Goal: Task Accomplishment & Management: Manage account settings

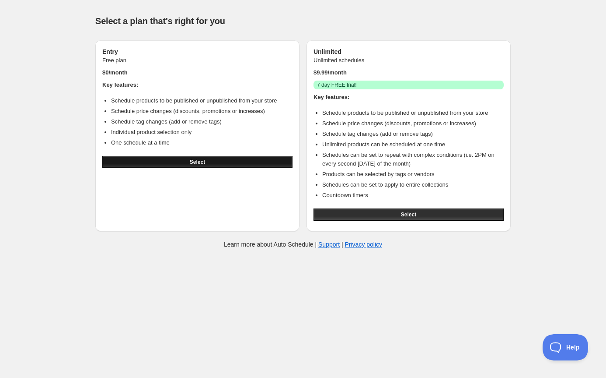
click at [210, 164] on button "Select" at bounding box center [197, 162] width 190 height 12
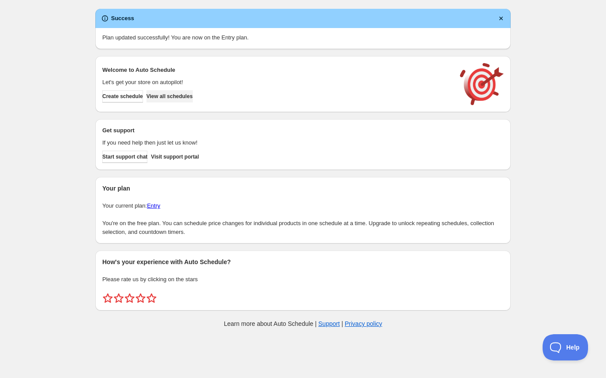
click at [193, 98] on span "View all schedules" at bounding box center [170, 96] width 46 height 7
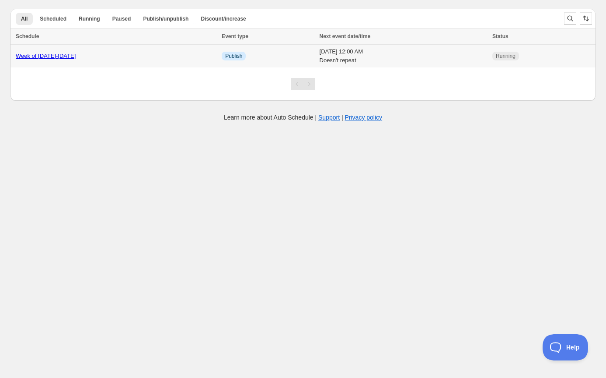
click at [56, 55] on link "Week of [DATE]-[DATE]" at bounding box center [46, 56] width 60 height 7
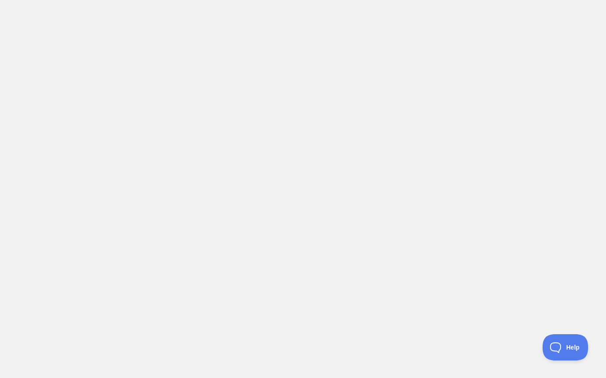
click at [55, 56] on body at bounding box center [303, 189] width 606 height 378
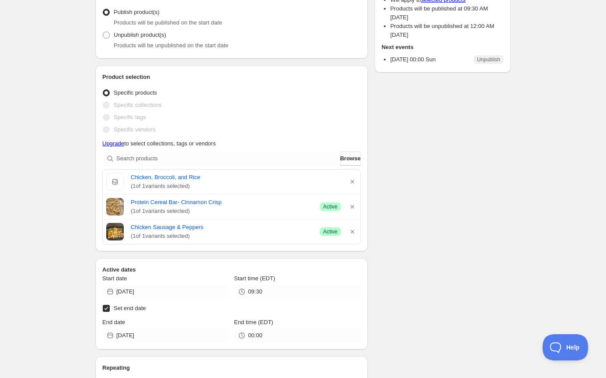
scroll to position [116, 0]
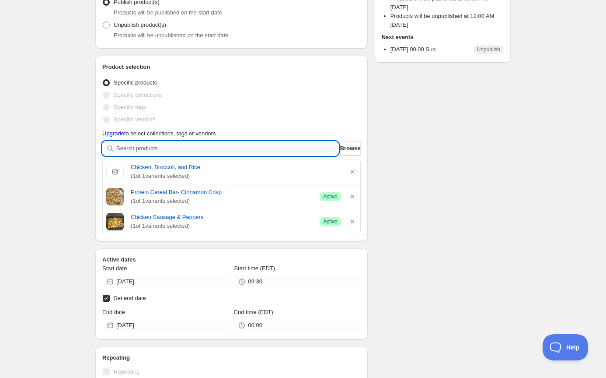
click at [188, 147] on input "search" at bounding box center [227, 148] width 222 height 14
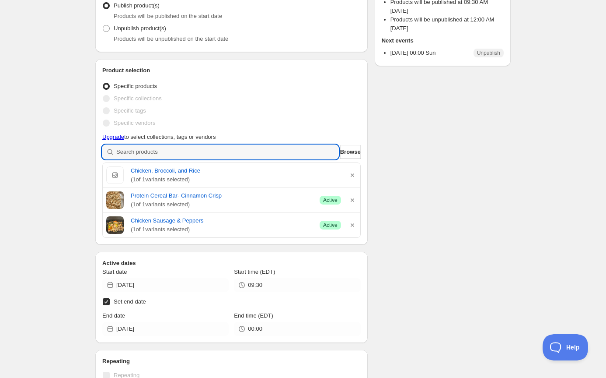
scroll to position [115, 0]
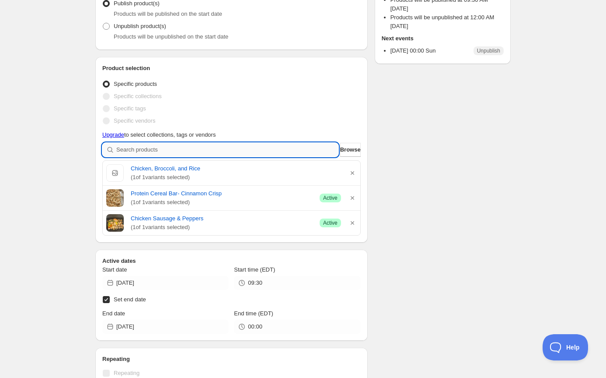
click at [145, 150] on input "search" at bounding box center [227, 150] width 222 height 14
click at [348, 152] on span "Browse" at bounding box center [350, 149] width 21 height 9
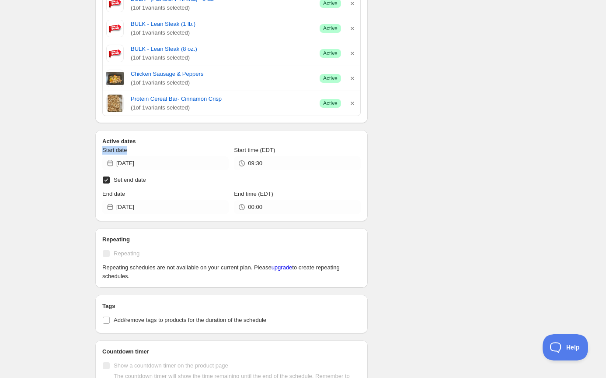
scroll to position [437, 0]
drag, startPoint x: 105, startPoint y: 148, endPoint x: 133, endPoint y: 149, distance: 28.0
click at [133, 149] on div "Active dates Start date 2025-09-07 Start time (EDT) 09:30 Set end date End date…" at bounding box center [231, 174] width 273 height 91
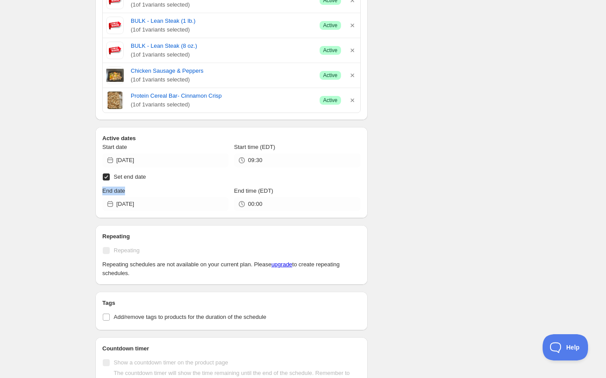
drag, startPoint x: 103, startPoint y: 192, endPoint x: 126, endPoint y: 192, distance: 23.2
click at [126, 192] on div "End date" at bounding box center [165, 190] width 126 height 9
click at [42, 190] on div "Week of September 15-21. This page is ready Week of September 15-21 Running Dup…" at bounding box center [303, 153] width 606 height 1180
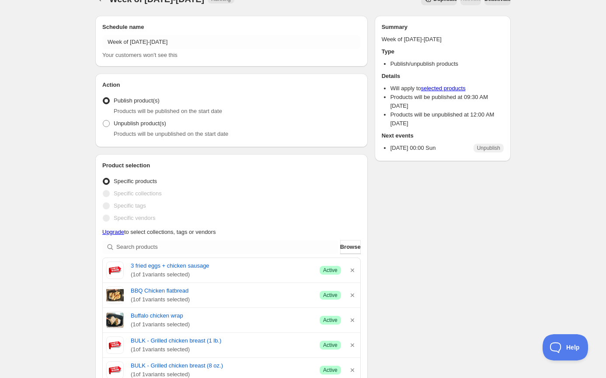
scroll to position [0, 0]
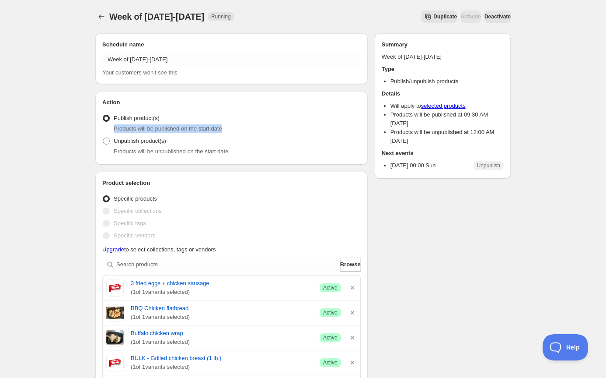
drag, startPoint x: 114, startPoint y: 129, endPoint x: 232, endPoint y: 132, distance: 118.6
click at [232, 132] on div "Products will be published on the start date" at bounding box center [237, 128] width 247 height 9
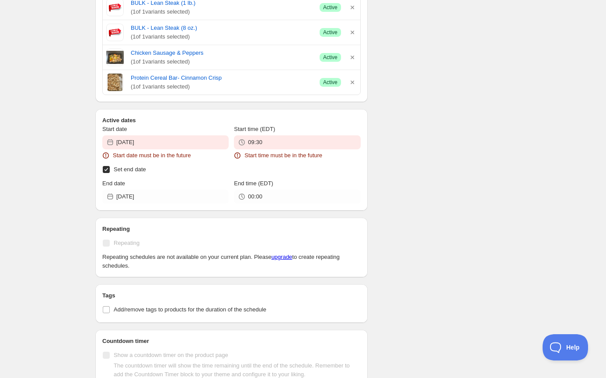
scroll to position [522, 0]
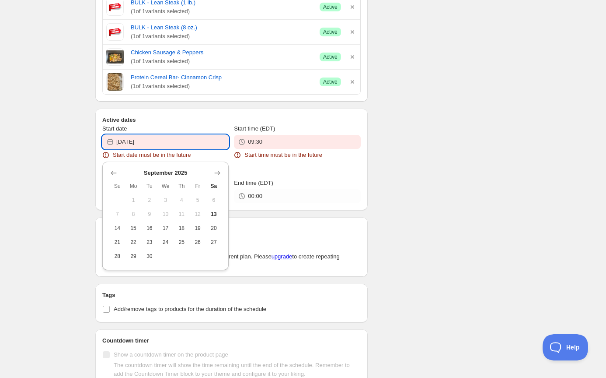
click at [157, 143] on input "[DATE]" at bounding box center [172, 142] width 112 height 14
click at [213, 217] on span "13" at bounding box center [214, 213] width 9 height 7
type input "[DATE]"
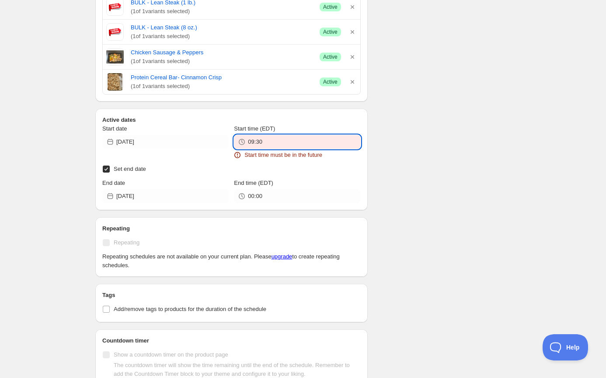
click at [275, 142] on input "09:30" at bounding box center [304, 142] width 112 height 14
click at [253, 181] on button "14:30" at bounding box center [297, 187] width 121 height 14
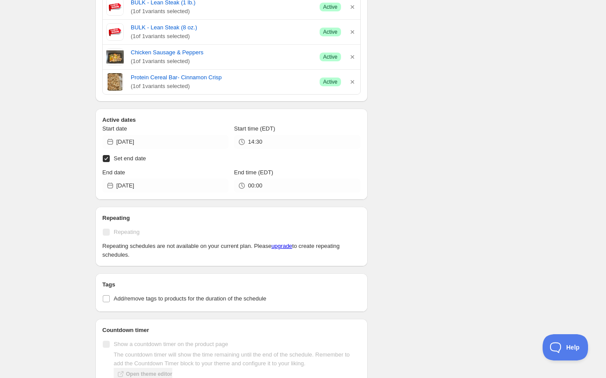
click at [64, 157] on div "Week of September 15-21. This page is ready Week of September 15-21 Running Dup…" at bounding box center [303, 101] width 606 height 1247
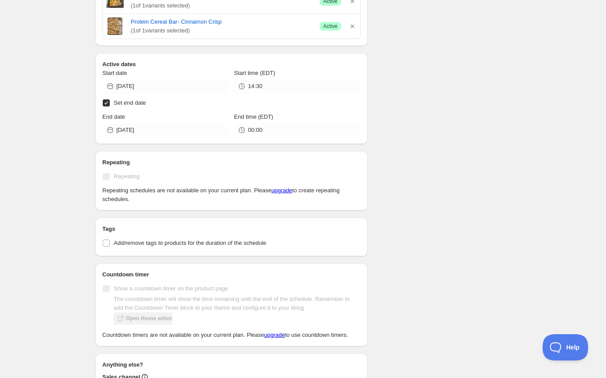
scroll to position [569, 0]
click at [399, 45] on div "There were some issues with your form submission Schedule name Week of Septembe…" at bounding box center [299, 54] width 423 height 1194
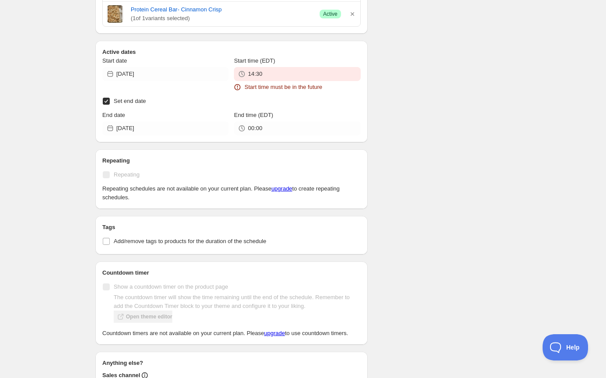
scroll to position [576, 0]
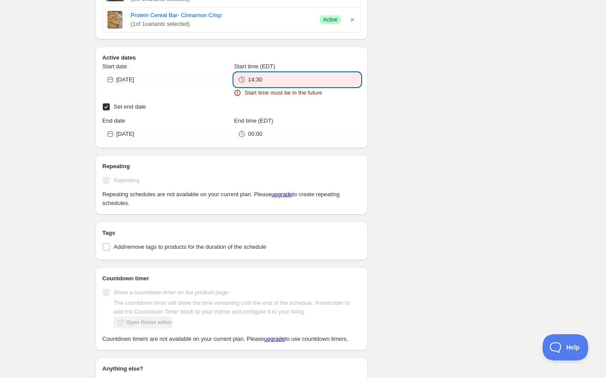
click at [275, 82] on input "14:30" at bounding box center [304, 80] width 112 height 14
drag, startPoint x: 254, startPoint y: 79, endPoint x: 262, endPoint y: 83, distance: 8.8
click at [254, 79] on input "14:30" at bounding box center [304, 80] width 112 height 14
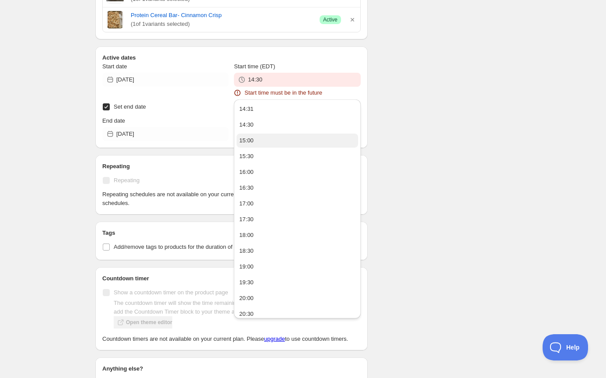
click at [259, 136] on button "15:00" at bounding box center [297, 140] width 121 height 14
type input "15:00"
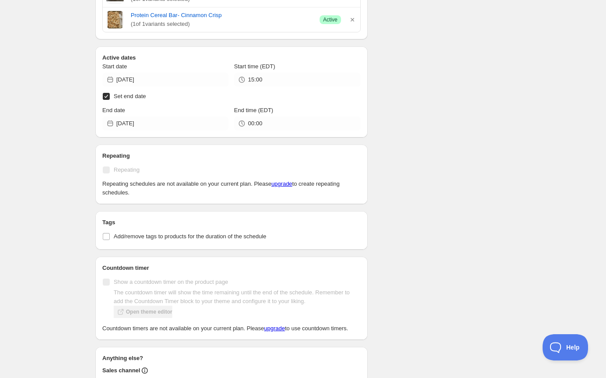
click at [417, 107] on div "There were some issues with your form submission Start time must be in the futu…" at bounding box center [299, 47] width 423 height 1194
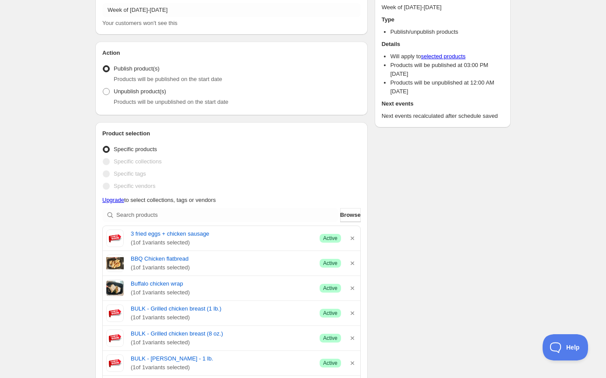
scroll to position [0, 0]
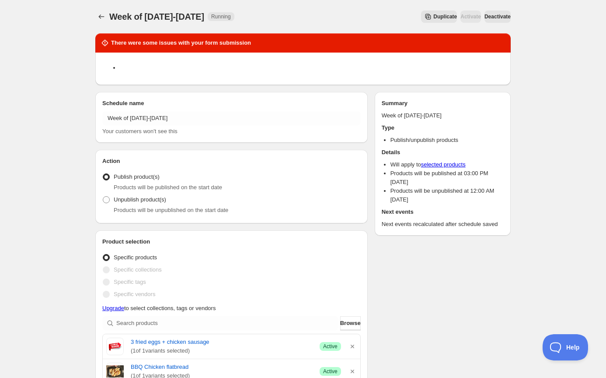
click at [498, 18] on span "Deactivate" at bounding box center [498, 16] width 26 height 7
click at [315, 21] on div "Duplicate Activate Deactivate" at bounding box center [375, 17] width 271 height 12
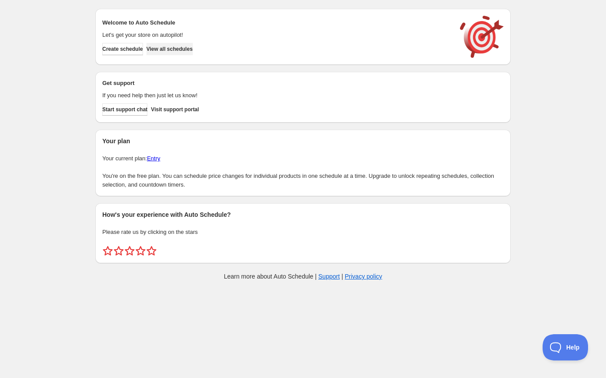
click at [187, 49] on span "View all schedules" at bounding box center [170, 49] width 46 height 7
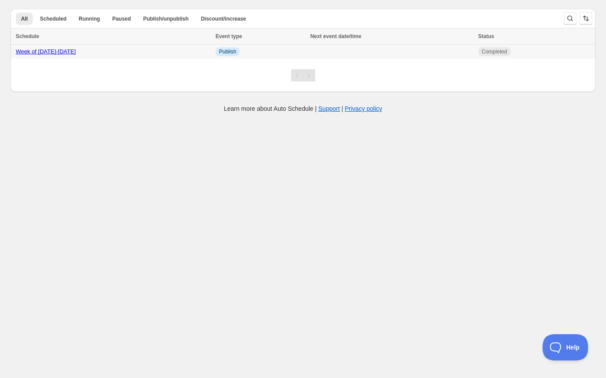
click at [59, 53] on link "Week of [DATE]-[DATE]" at bounding box center [46, 51] width 60 height 7
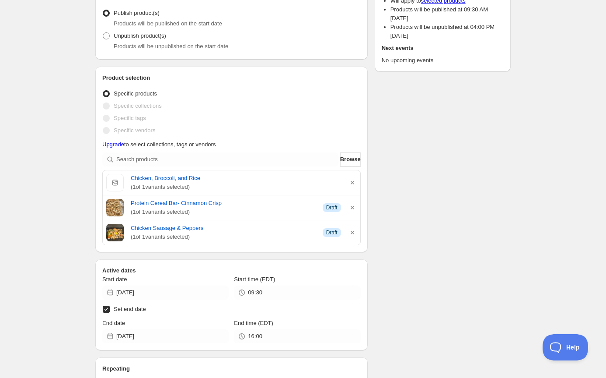
scroll to position [110, 0]
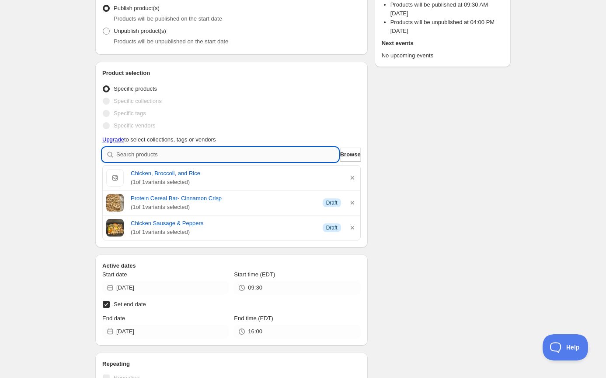
click at [172, 153] on input "search" at bounding box center [227, 154] width 222 height 14
click at [340, 154] on span "Browse" at bounding box center [350, 154] width 21 height 9
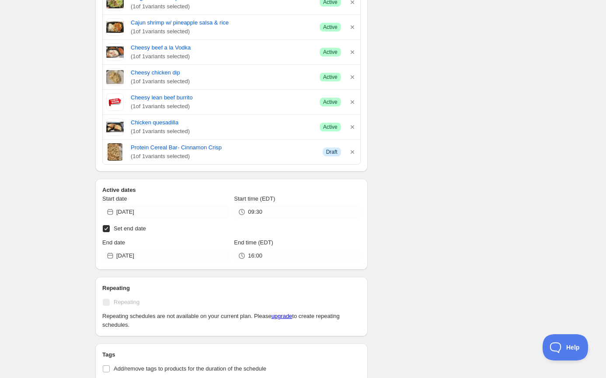
scroll to position [564, 0]
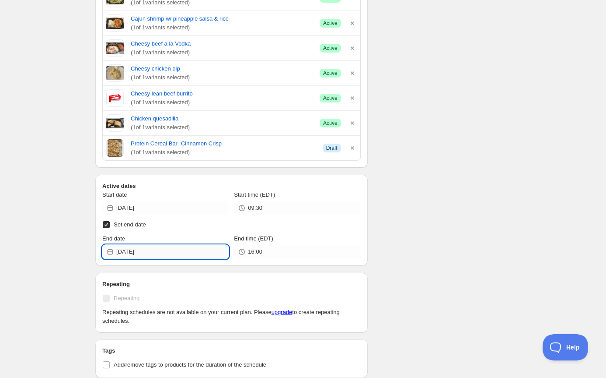
click at [149, 249] on input "[DATE]" at bounding box center [172, 252] width 112 height 14
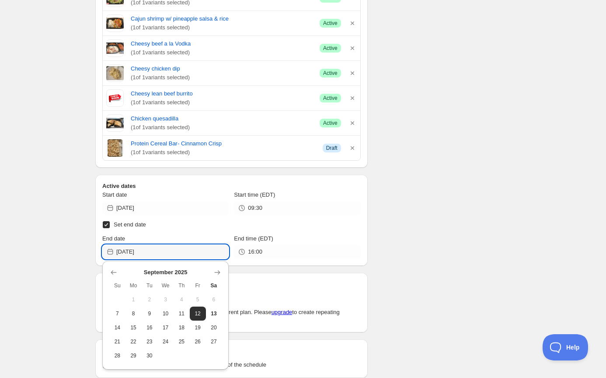
click at [73, 278] on div "Week of [DATE]-[DATE]. This page is ready Week of [DATE]-[DATE] Completed Dupli…" at bounding box center [303, 132] width 606 height 1393
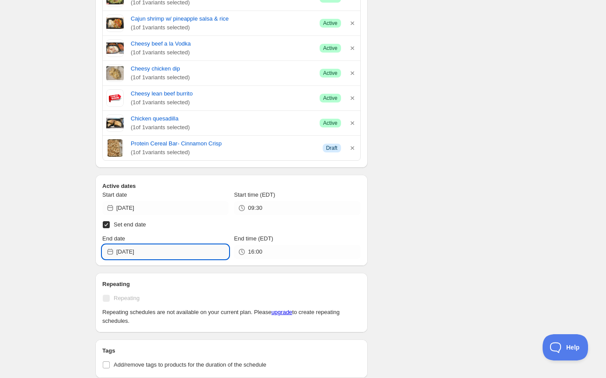
click at [161, 253] on input "[DATE]" at bounding box center [172, 252] width 112 height 14
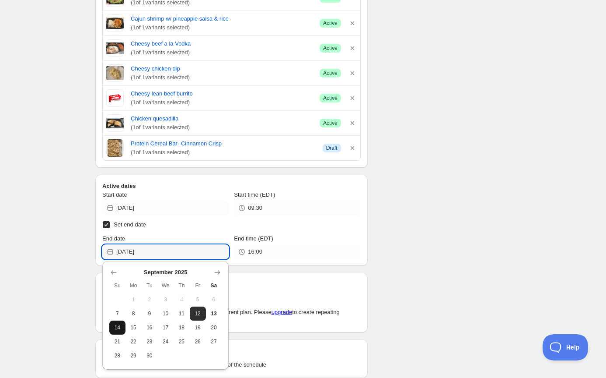
click at [121, 326] on span "14" at bounding box center [117, 327] width 9 height 7
type input "[DATE]"
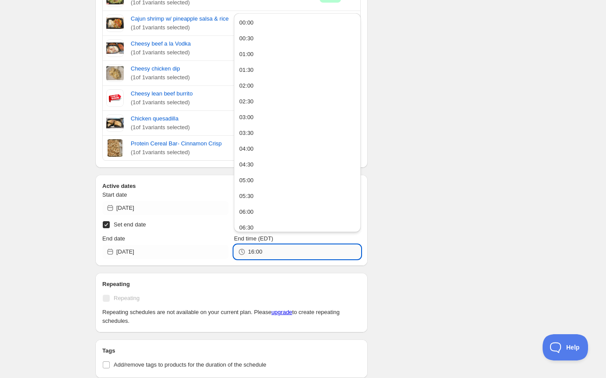
click at [280, 253] on input "16:00" at bounding box center [304, 252] width 112 height 14
click at [273, 25] on button "00:00" at bounding box center [297, 23] width 121 height 14
type input "00:00"
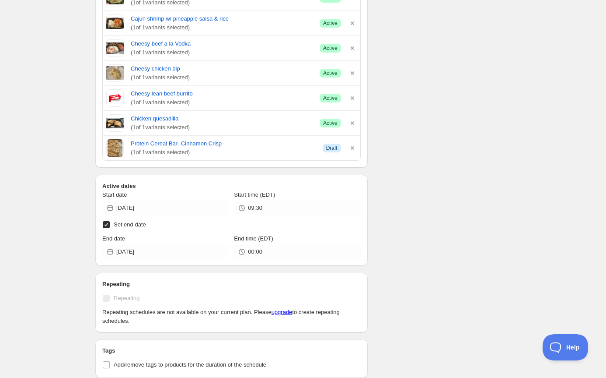
click at [65, 204] on div "Week of [DATE]-[DATE]. This page is ready Week of [DATE]-[DATE] Completed Dupli…" at bounding box center [303, 132] width 606 height 1393
click at [63, 191] on div "Week of [DATE]-[DATE]. This page is ready Week of [DATE]-[DATE] Completed Dupli…" at bounding box center [303, 132] width 606 height 1393
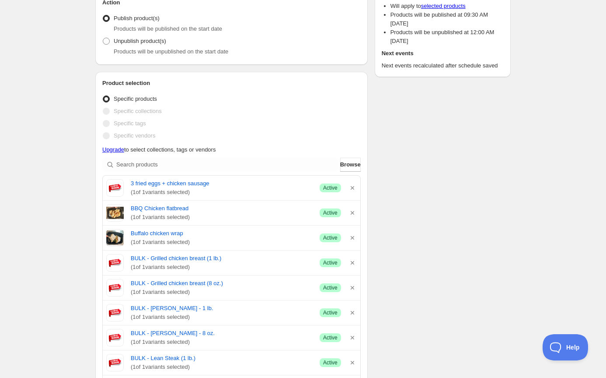
scroll to position [0, 0]
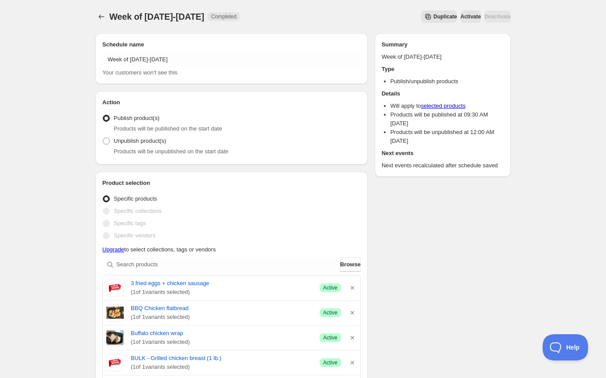
click at [461, 14] on span "Activate" at bounding box center [471, 16] width 21 height 7
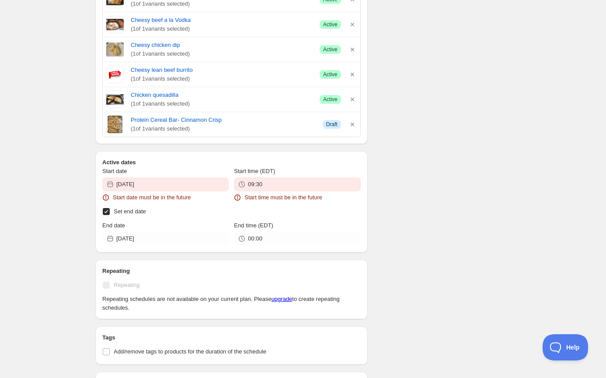
scroll to position [661, 0]
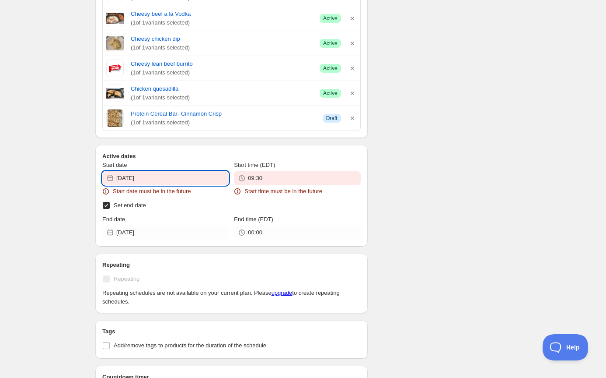
click at [173, 179] on input "[DATE]" at bounding box center [172, 178] width 112 height 14
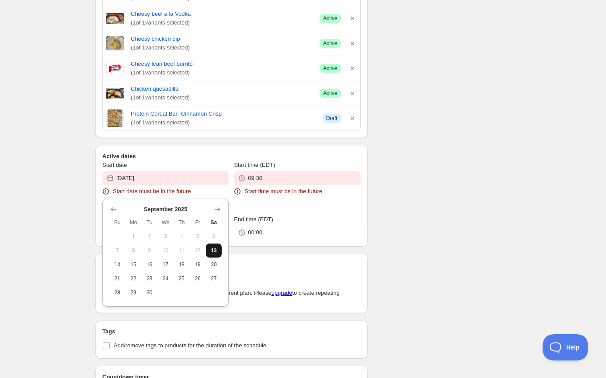
click at [219, 252] on button "13" at bounding box center [214, 250] width 16 height 14
type input "[DATE]"
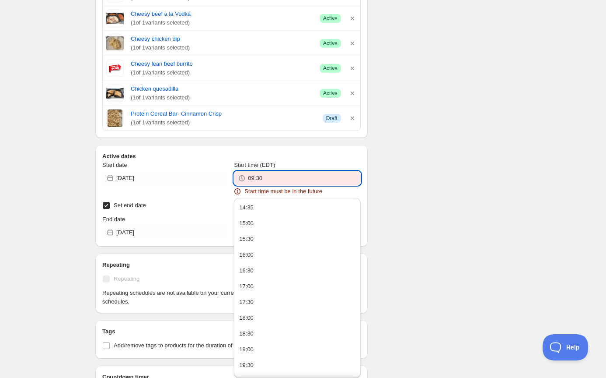
click at [281, 178] on input "09:30" at bounding box center [304, 178] width 112 height 14
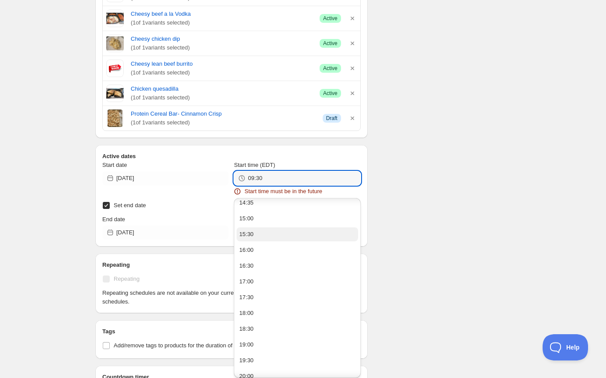
scroll to position [0, 0]
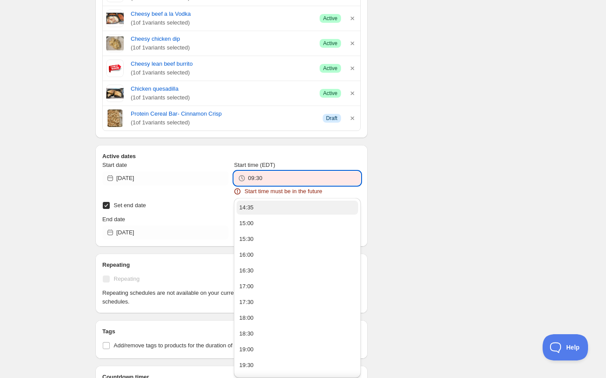
click at [267, 207] on button "14:35" at bounding box center [297, 207] width 121 height 14
type input "14:35"
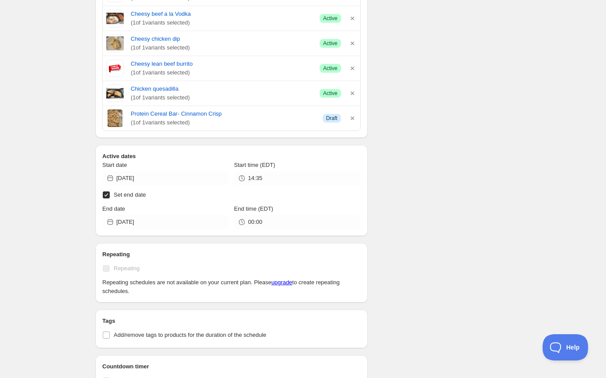
click at [77, 187] on div "Week of [DATE]-[DATE]. This page is ready Week of [DATE]-[DATE] Completed Dupli…" at bounding box center [303, 69] width 606 height 1460
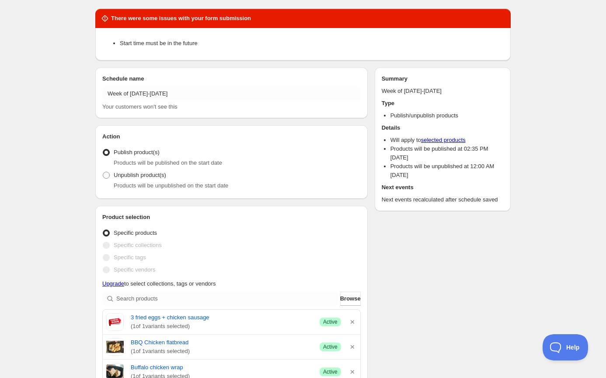
scroll to position [32, 0]
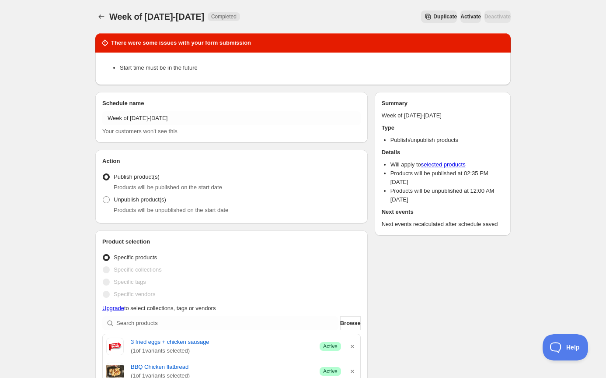
click at [461, 14] on span "Activate" at bounding box center [471, 16] width 21 height 7
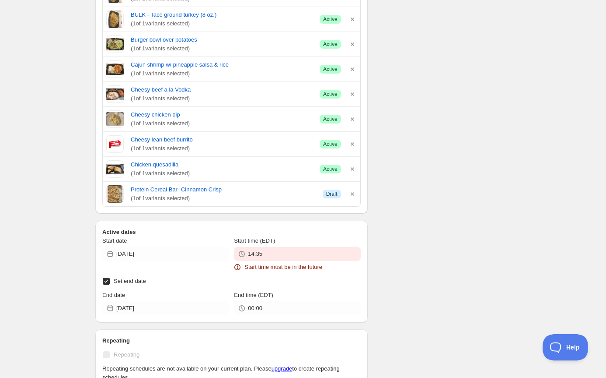
scroll to position [635, 0]
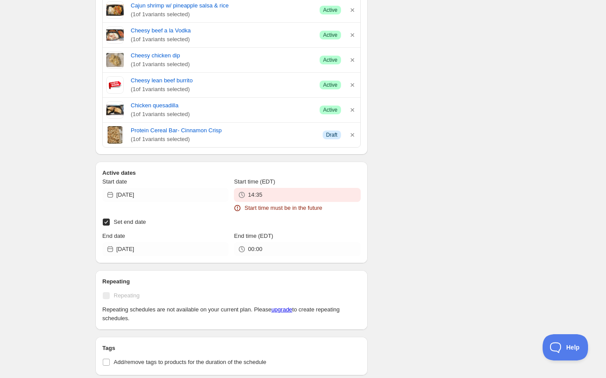
click at [106, 221] on input "Set end date" at bounding box center [106, 221] width 7 height 7
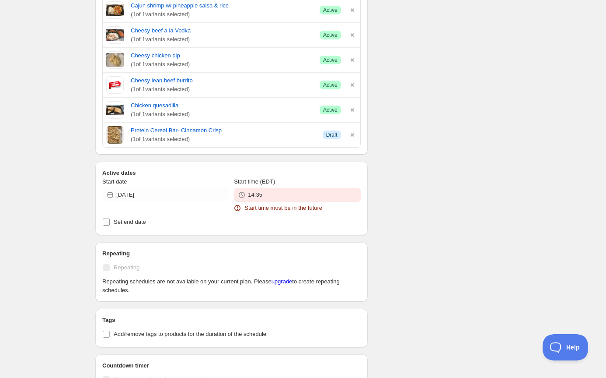
click at [107, 221] on input "Set end date" at bounding box center [106, 221] width 7 height 7
checkbox input "true"
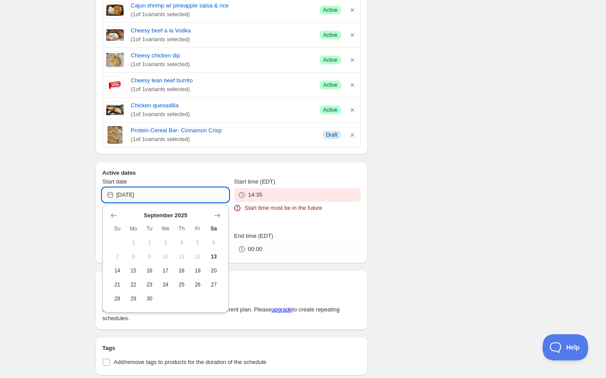
click at [147, 198] on input "[DATE]" at bounding box center [172, 195] width 112 height 14
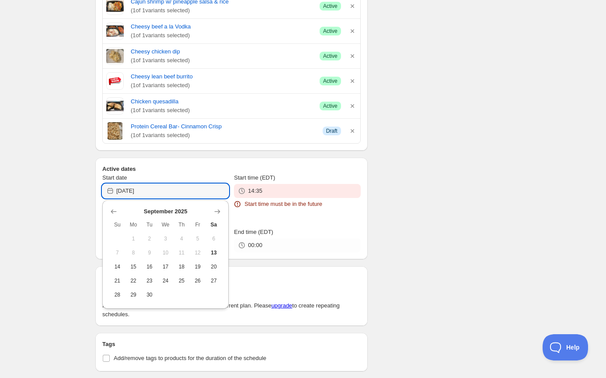
click at [200, 251] on span "12" at bounding box center [197, 252] width 9 height 7
click at [73, 204] on div "Week of [DATE]-[DATE]. This page is ready Week of [DATE]-[DATE] Completed Dupli…" at bounding box center [303, 92] width 606 height 1462
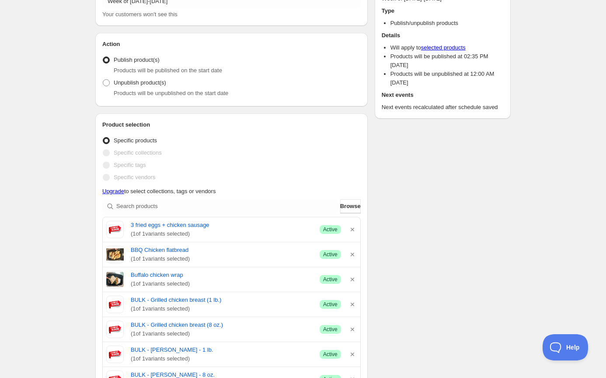
scroll to position [0, 0]
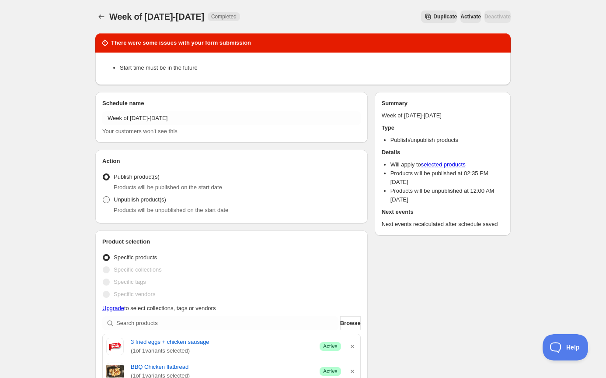
click at [109, 202] on span at bounding box center [106, 199] width 7 height 7
click at [103, 196] on input "Unpublish product(s)" at bounding box center [103, 196] width 0 height 0
radio input "true"
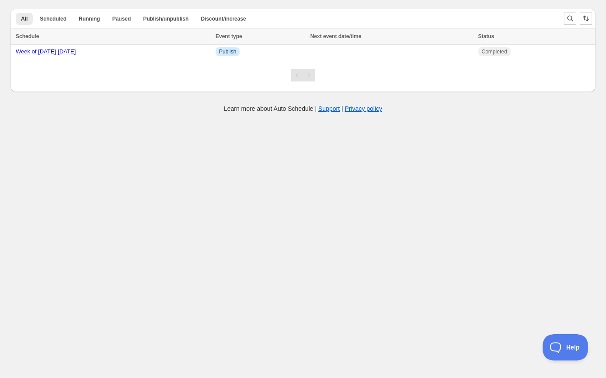
click at [72, 155] on body "Create schedule Help & support Cancel Discount prices Schedule a discount, sale…" at bounding box center [303, 189] width 606 height 378
click at [62, 54] on link "Week of [DATE]-[DATE]" at bounding box center [46, 51] width 60 height 7
